Goal: Task Accomplishment & Management: Manage account settings

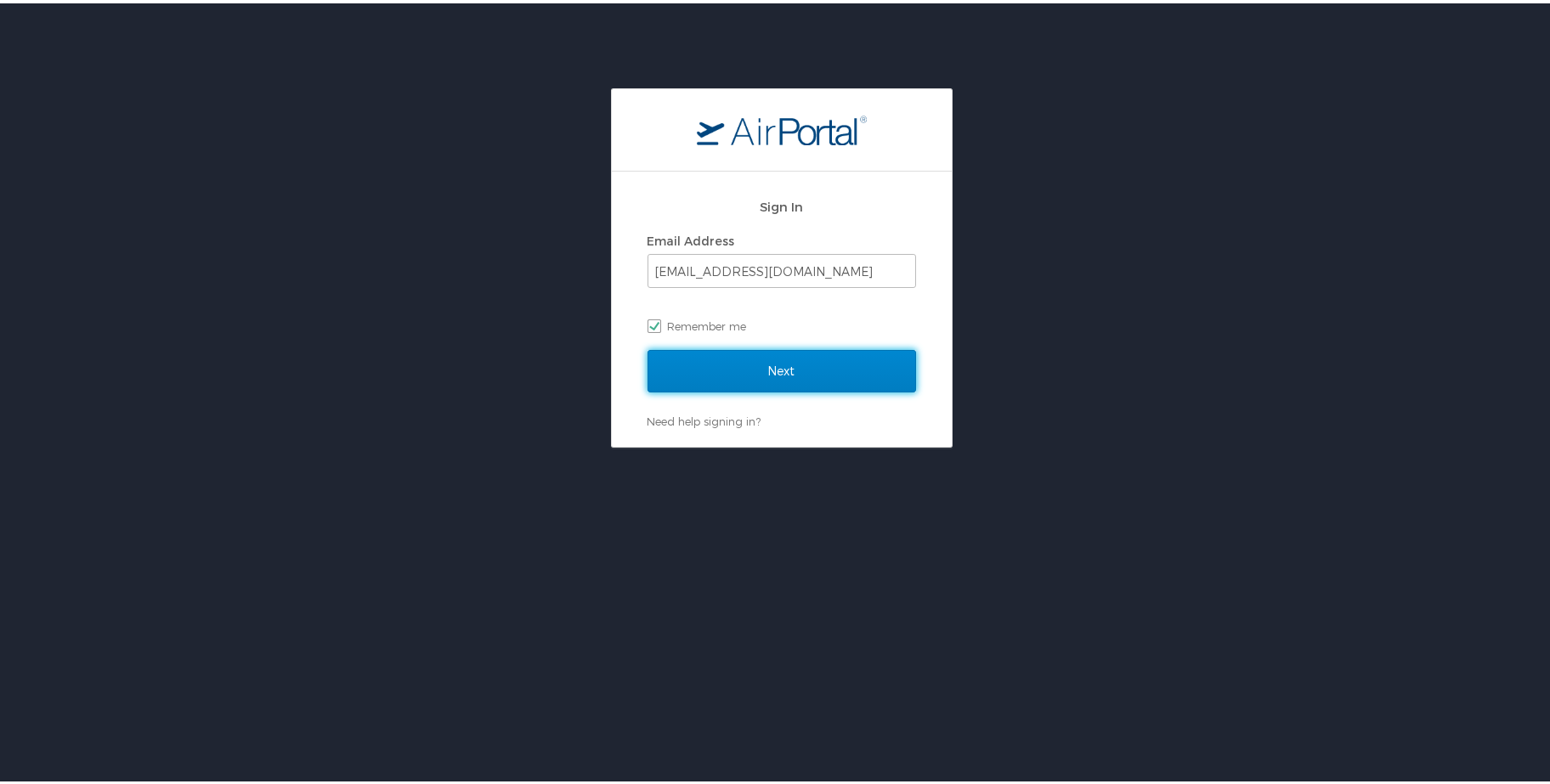
click at [767, 361] on input "Next" at bounding box center [782, 368] width 268 height 42
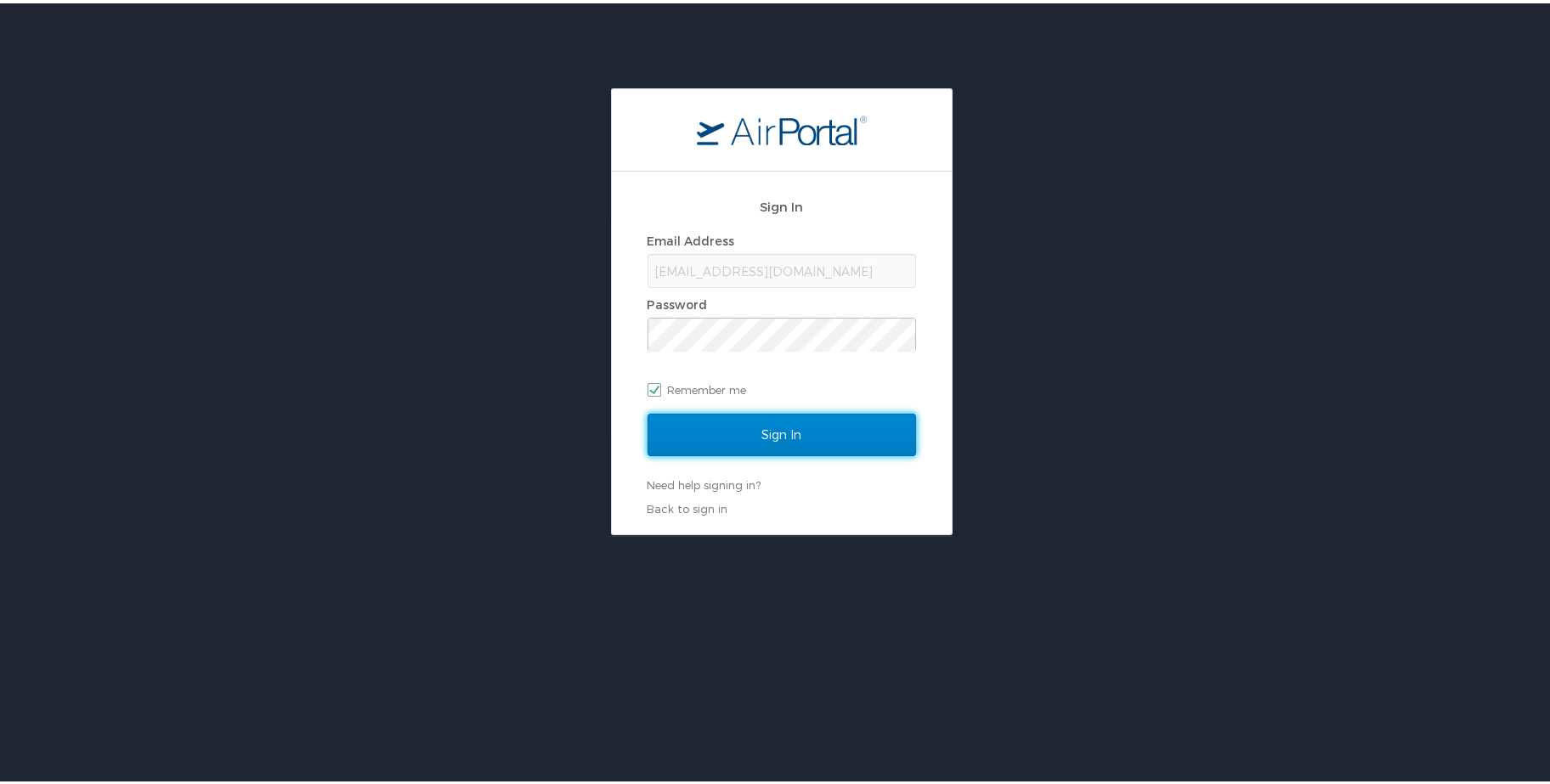
click at [762, 430] on input "Sign In" at bounding box center [782, 431] width 268 height 42
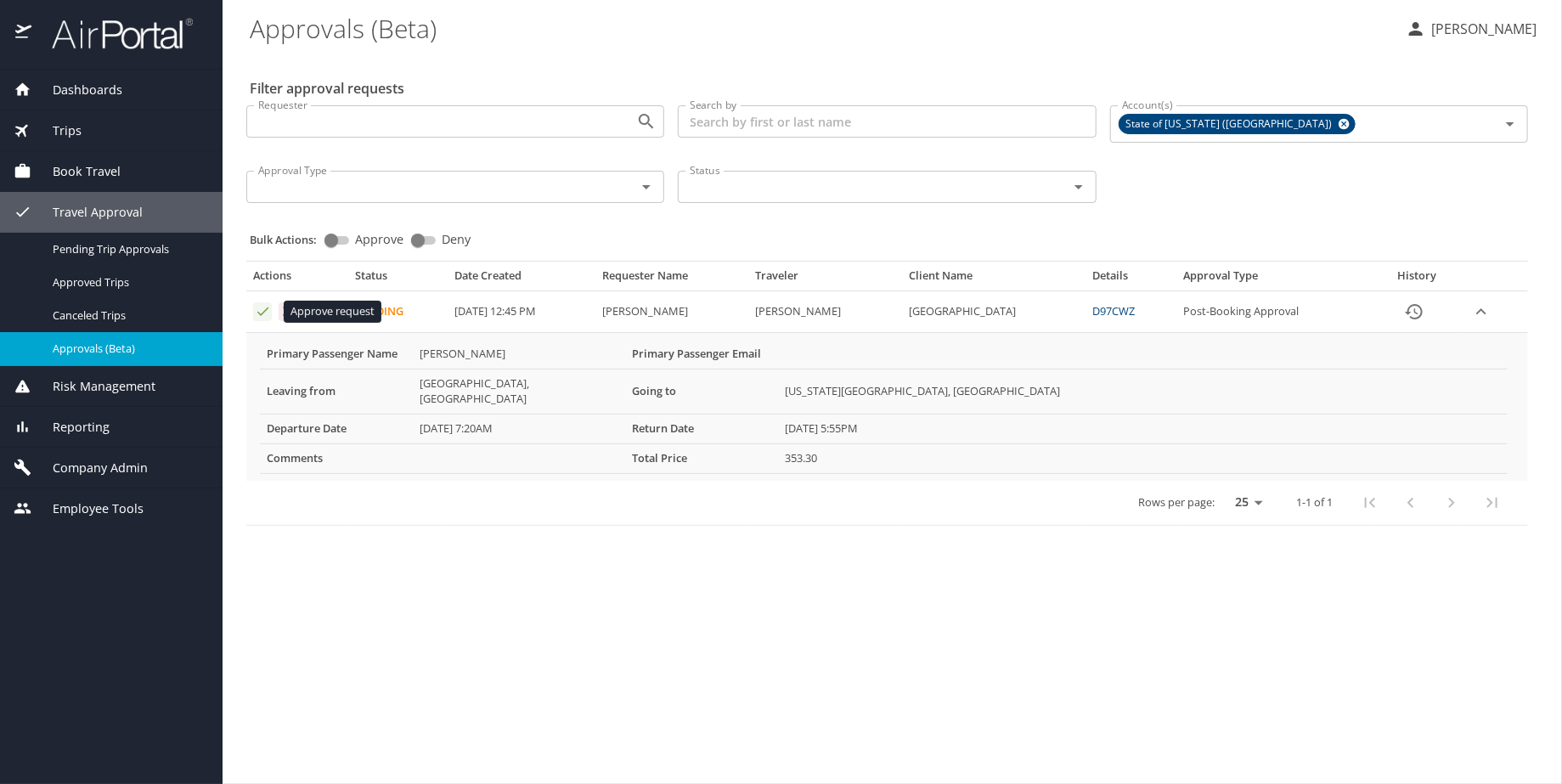
click at [263, 312] on icon "Approval table" at bounding box center [263, 312] width 11 height 9
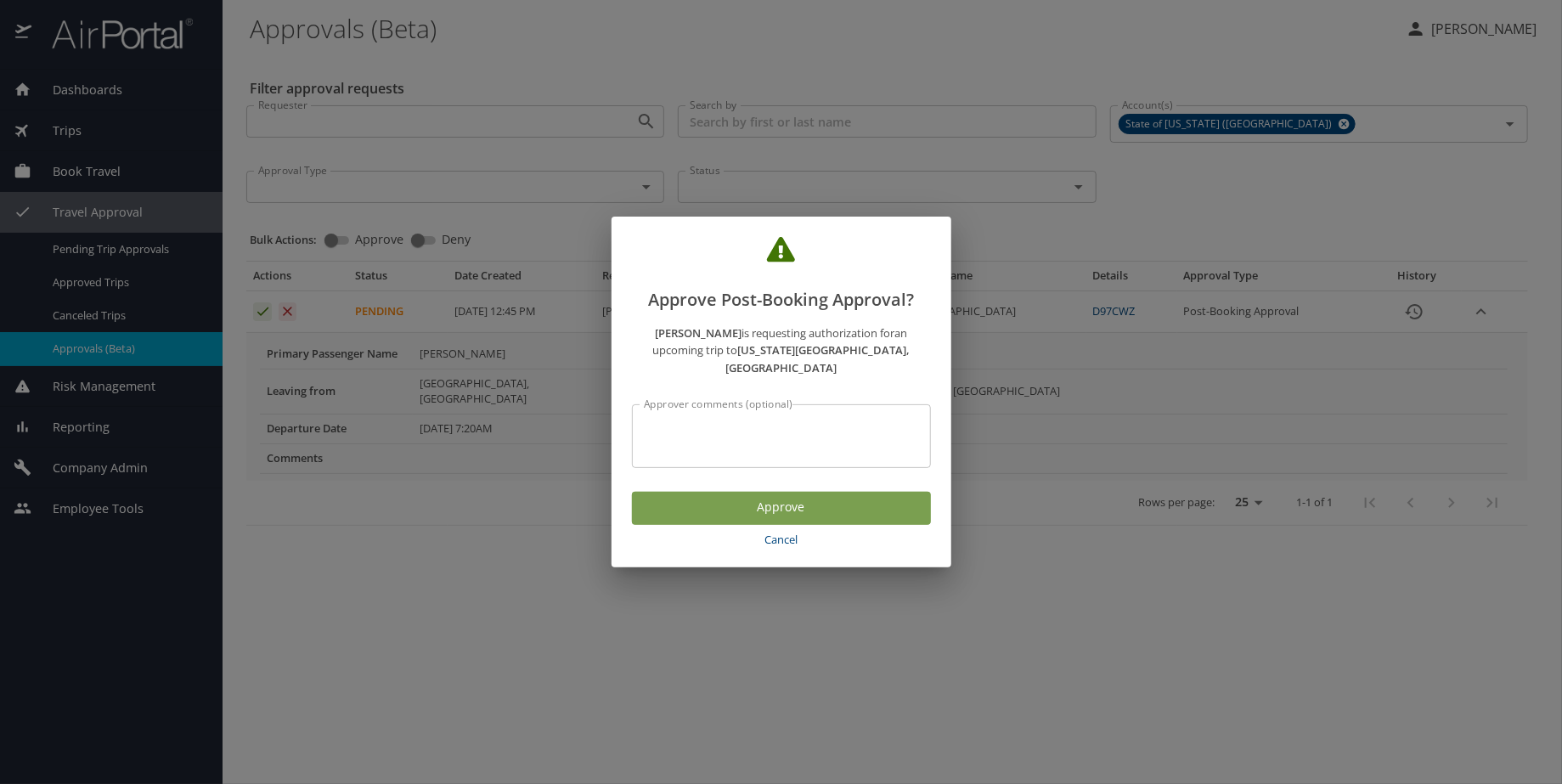
click at [759, 505] on span "Approve" at bounding box center [781, 507] width 272 height 21
